Goal: Information Seeking & Learning: Learn about a topic

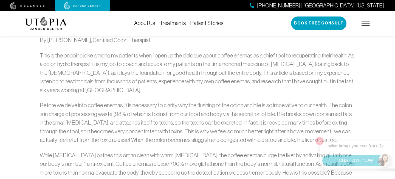
click at [319, 140] on p "Before we delve into coffee enemas, it is necessary to clarify why the flushing…" at bounding box center [197, 122] width 315 height 43
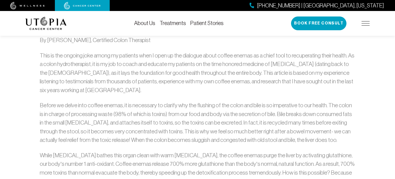
drag, startPoint x: 259, startPoint y: 47, endPoint x: 276, endPoint y: 88, distance: 44.1
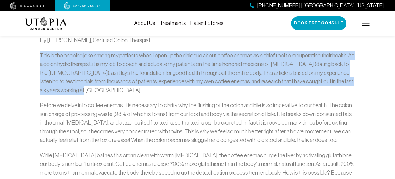
drag, startPoint x: 278, startPoint y: 88, endPoint x: 200, endPoint y: 49, distance: 87.3
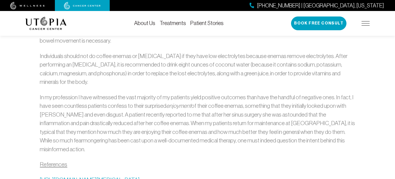
scroll to position [707, 0]
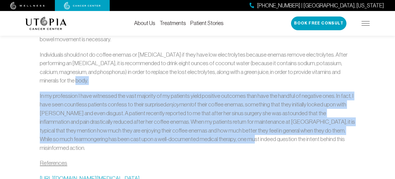
drag, startPoint x: 144, startPoint y: 74, endPoint x: 205, endPoint y: 134, distance: 86.2
click at [205, 134] on p "In my profession I have witnessed the vast majority of my patients yield positi…" at bounding box center [197, 121] width 315 height 61
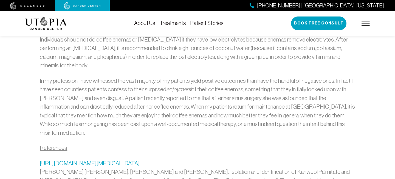
scroll to position [721, 0]
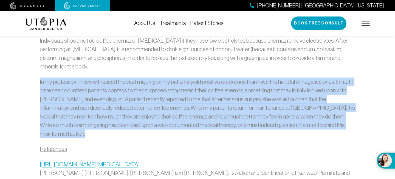
drag, startPoint x: 258, startPoint y: 68, endPoint x: 313, endPoint y: 121, distance: 76.3
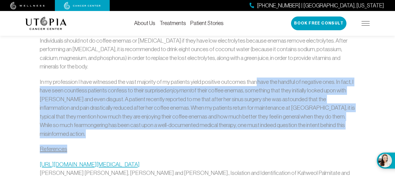
drag, startPoint x: 313, startPoint y: 121, endPoint x: 250, endPoint y: 72, distance: 79.5
click at [250, 77] on p "In my profession I have witnessed the vast majority of my patients yield positi…" at bounding box center [197, 107] width 315 height 61
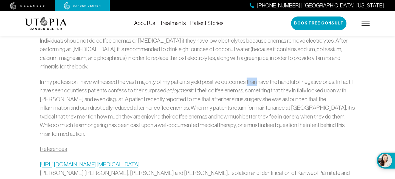
drag, startPoint x: 250, startPoint y: 72, endPoint x: 260, endPoint y: 88, distance: 18.6
click at [252, 77] on p "In my profession I have witnessed the vast majority of my patients yield positi…" at bounding box center [197, 107] width 315 height 61
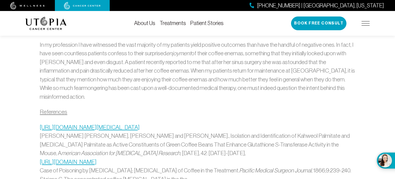
scroll to position [757, 0]
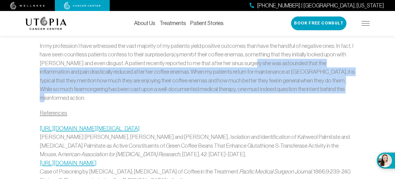
drag, startPoint x: 240, startPoint y: 55, endPoint x: 302, endPoint y: 80, distance: 67.0
click at [302, 80] on p "In my profession I have witnessed the vast majority of my patients yield positi…" at bounding box center [197, 71] width 315 height 61
click at [303, 80] on p "In my profession I have witnessed the vast majority of my patients yield positi…" at bounding box center [197, 71] width 315 height 61
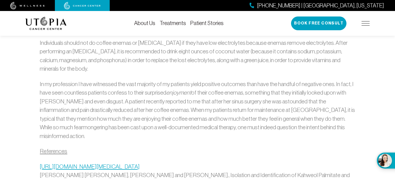
scroll to position [702, 0]
